Goal: Task Accomplishment & Management: Use online tool/utility

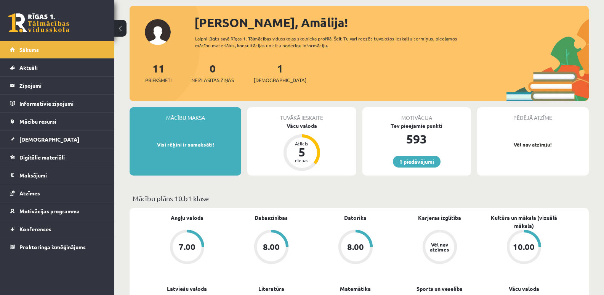
scroll to position [76, 0]
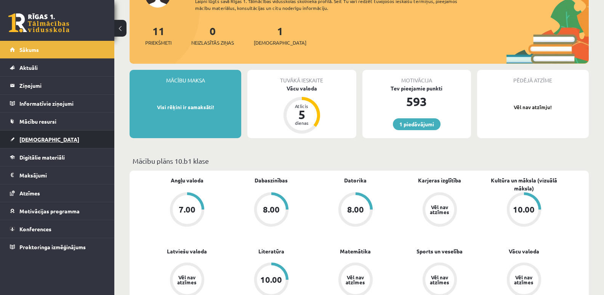
click at [39, 141] on span "[DEMOGRAPHIC_DATA]" at bounding box center [49, 139] width 60 height 7
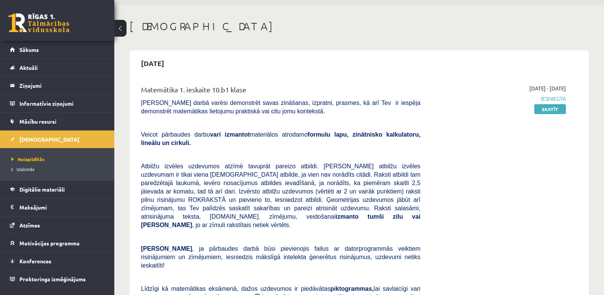
scroll to position [38, 0]
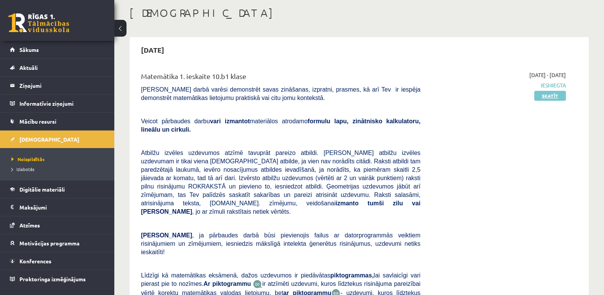
click at [542, 95] on link "Skatīt" at bounding box center [551, 96] width 32 height 10
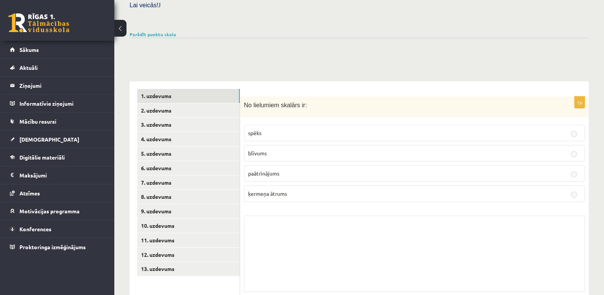
scroll to position [249, 0]
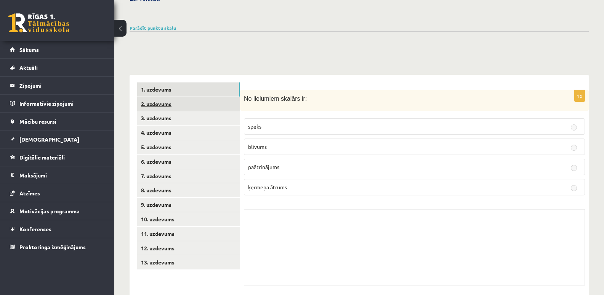
click at [158, 97] on link "2. uzdevums" at bounding box center [188, 104] width 103 height 14
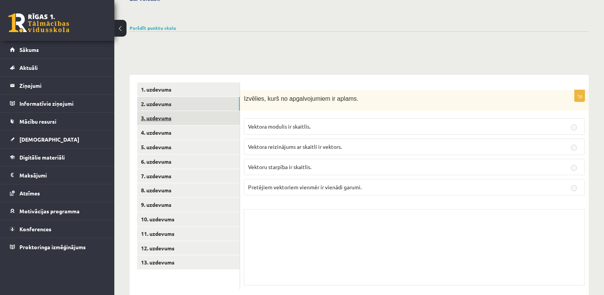
click at [158, 111] on link "3. uzdevums" at bounding box center [188, 118] width 103 height 14
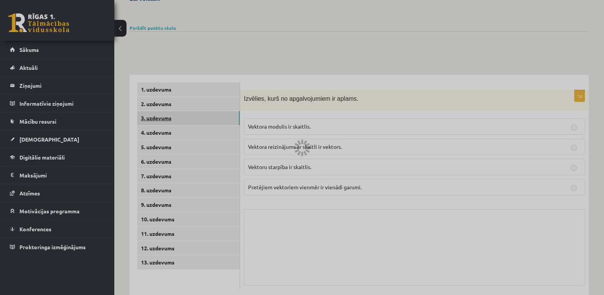
scroll to position [231, 0]
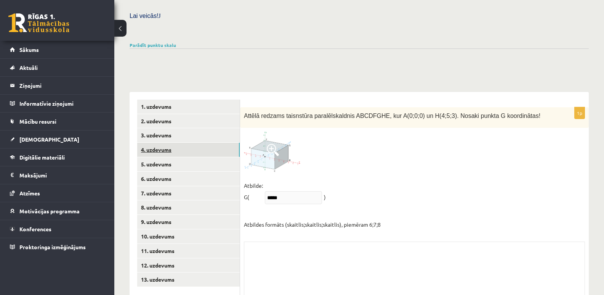
click at [167, 143] on link "4. uzdevums" at bounding box center [188, 150] width 103 height 14
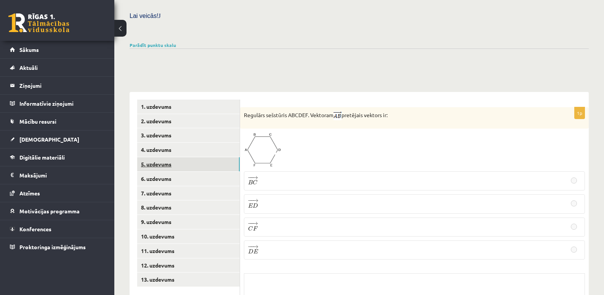
click at [159, 157] on link "5. uzdevums" at bounding box center [188, 164] width 103 height 14
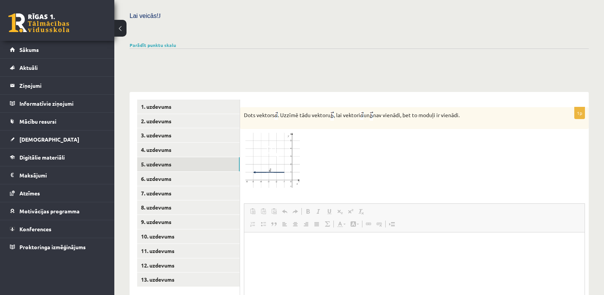
scroll to position [270, 0]
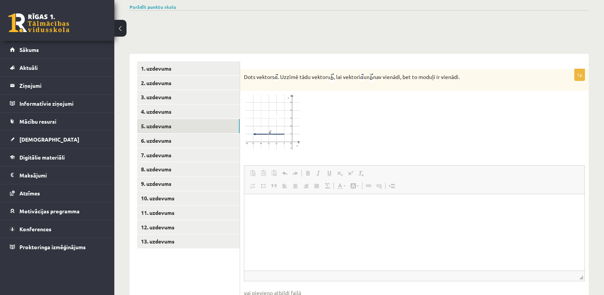
click at [259, 113] on img at bounding box center [272, 122] width 57 height 55
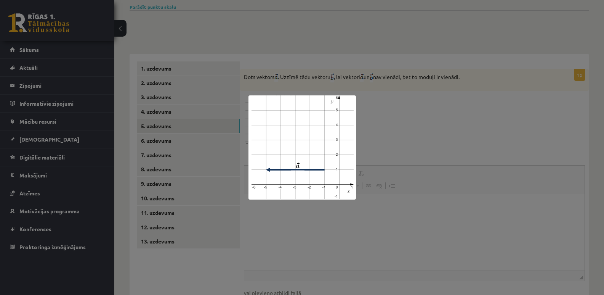
click at [391, 124] on div at bounding box center [302, 147] width 604 height 295
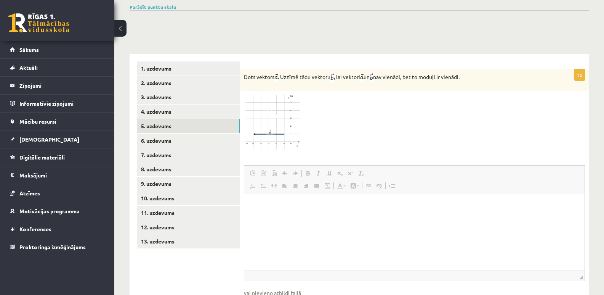
click at [286, 98] on img at bounding box center [272, 122] width 57 height 55
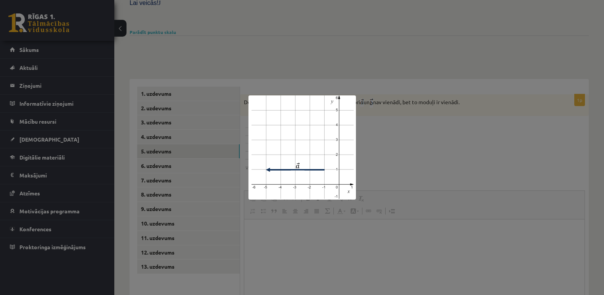
scroll to position [231, 0]
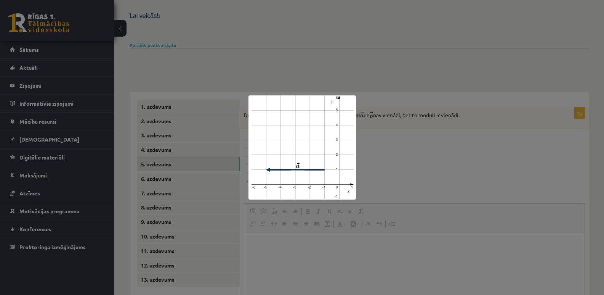
click at [404, 148] on div at bounding box center [302, 147] width 604 height 295
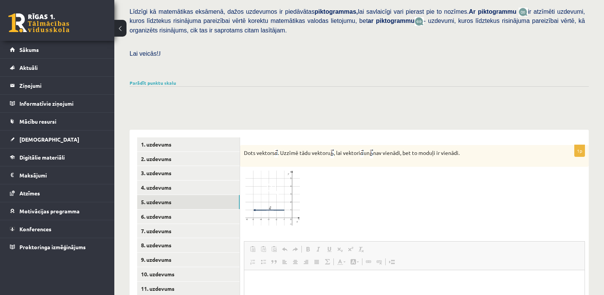
scroll to position [193, 0]
click at [153, 210] on link "6. uzdevums" at bounding box center [188, 217] width 103 height 14
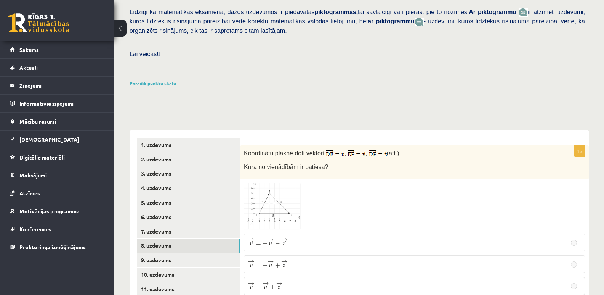
click at [151, 238] on link "8. uzdevums" at bounding box center [188, 245] width 103 height 14
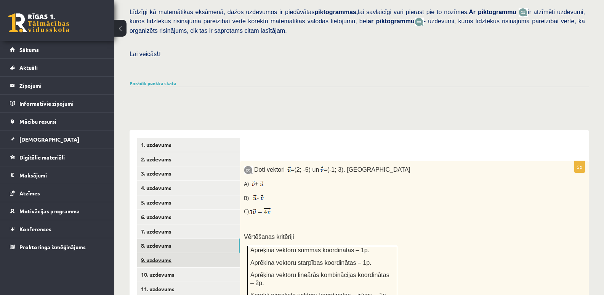
click at [161, 253] on link "9. uzdevums" at bounding box center [188, 260] width 103 height 14
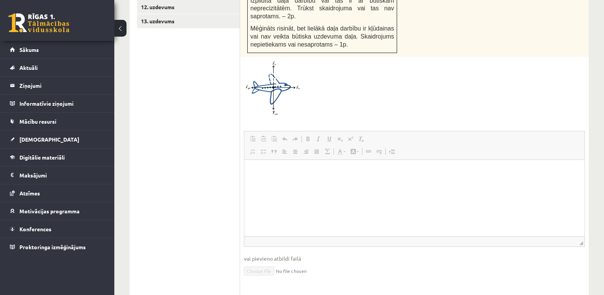
scroll to position [570, 0]
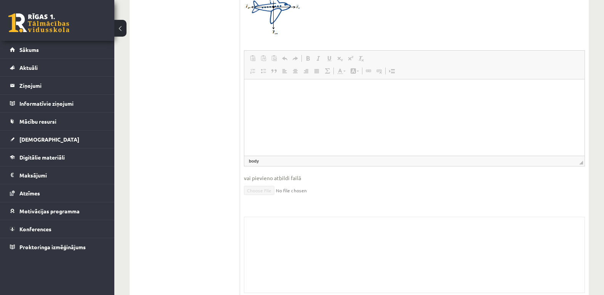
click at [258, 95] on html at bounding box center [414, 90] width 341 height 23
click at [256, 91] on p "Editor, wiswyg-editor-user-answer-47433840485740" at bounding box center [414, 91] width 325 height 8
click at [263, 157] on span at bounding box center [263, 160] width 4 height 7
click at [253, 98] on html at bounding box center [414, 90] width 341 height 23
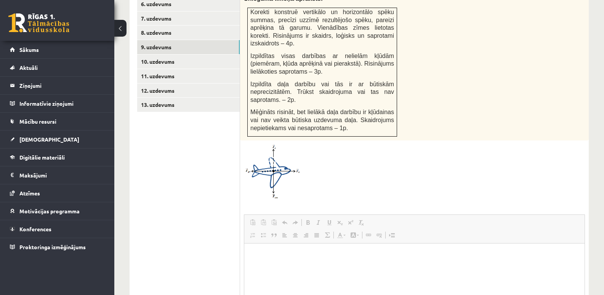
scroll to position [303, 0]
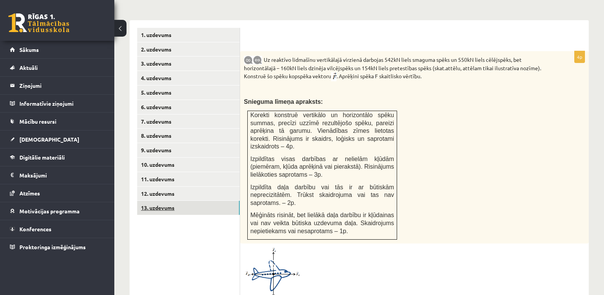
click at [164, 201] on link "13. uzdevums" at bounding box center [188, 208] width 103 height 14
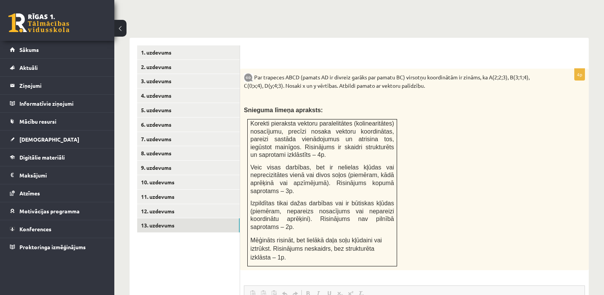
scroll to position [283, 0]
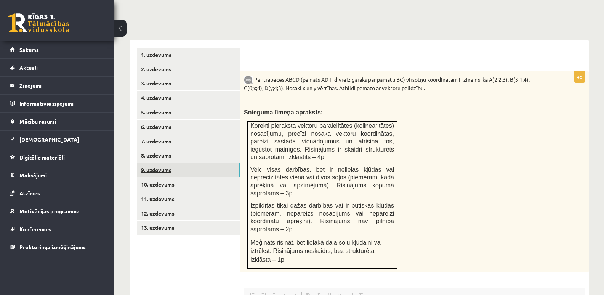
click at [151, 163] on link "9. uzdevums" at bounding box center [188, 170] width 103 height 14
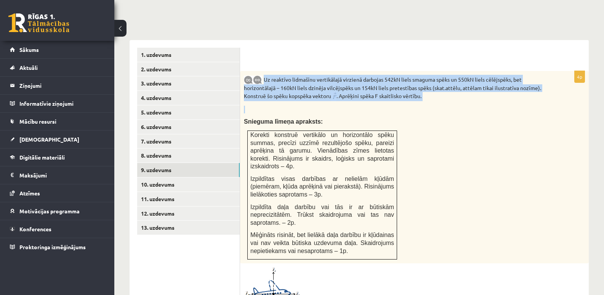
drag, startPoint x: 265, startPoint y: 61, endPoint x: 413, endPoint y: 84, distance: 149.0
click at [413, 84] on div "Uz reaktīvo lidmašīnu vertikālajā virzienā darbojas 542kN liels smaguma spēks u…" at bounding box center [414, 167] width 349 height 192
copy div "Uz reaktīvo lidmašīnu vertikālajā virzienā darbojas 542kN liels smaguma spēks u…"
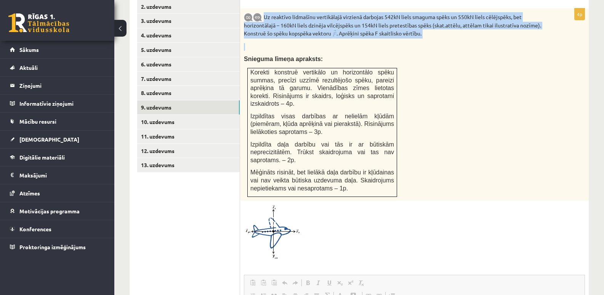
scroll to position [360, 0]
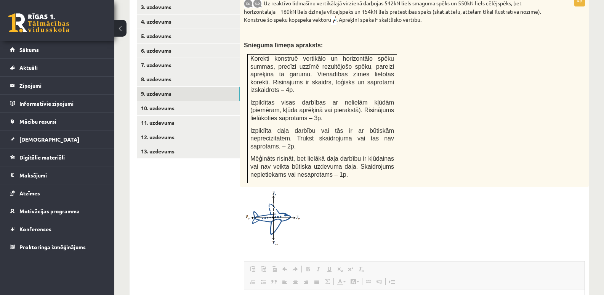
drag, startPoint x: 225, startPoint y: 209, endPoint x: 209, endPoint y: 195, distance: 21.4
click at [221, 205] on ul "1. uzdevums 2. uzdevums 3. uzdevums 4. uzdevums 5. uzdevums 6. uzdevums 7. uzde…" at bounding box center [188, 239] width 103 height 536
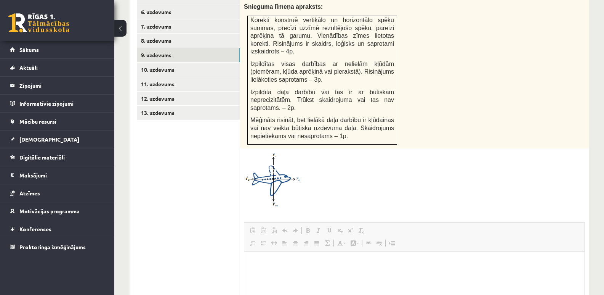
scroll to position [398, 0]
click at [161, 106] on link "13. uzdevums" at bounding box center [188, 113] width 103 height 14
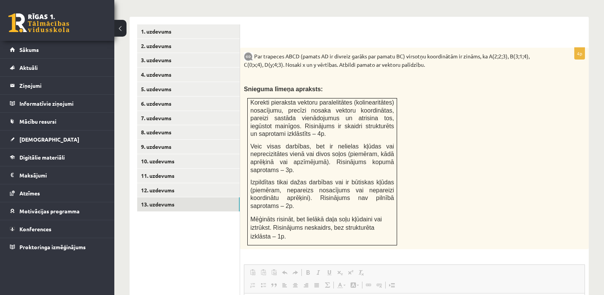
scroll to position [283, 0]
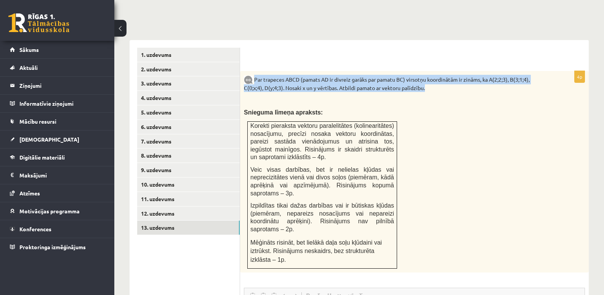
drag, startPoint x: 256, startPoint y: 61, endPoint x: 439, endPoint y: 70, distance: 183.3
click at [439, 75] on p "Par trapeces ABCD (pamats AD ir divreiz garāks par pamatu BC) virsotņu koordinā…" at bounding box center [395, 83] width 303 height 17
copy p "Par trapeces ABCD (pamats AD ir divreiz garāks par pamatu BC) virsotņu koordinā…"
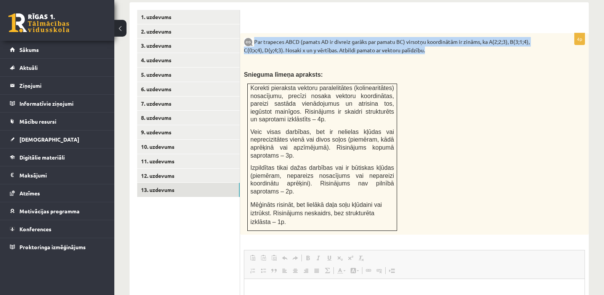
scroll to position [321, 0]
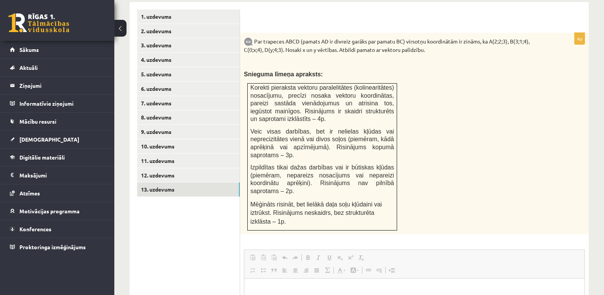
click at [433, 141] on div "Par trapeces ABCD (pamats AD ir divreiz garāks par pamatu BC) virsotņu koordinā…" at bounding box center [414, 134] width 349 height 202
